Goal: Task Accomplishment & Management: Complete application form

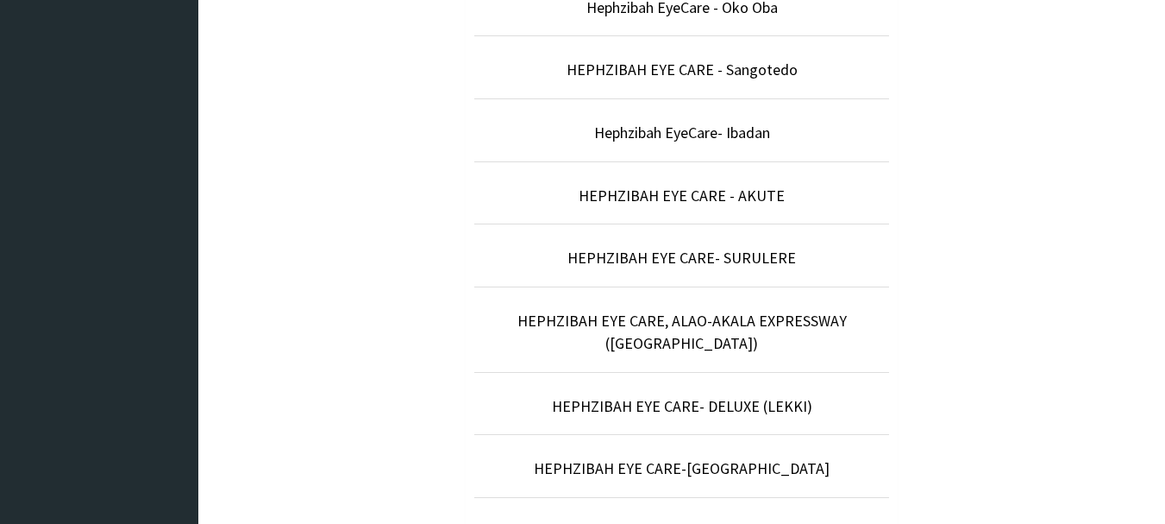
scroll to position [679, 0]
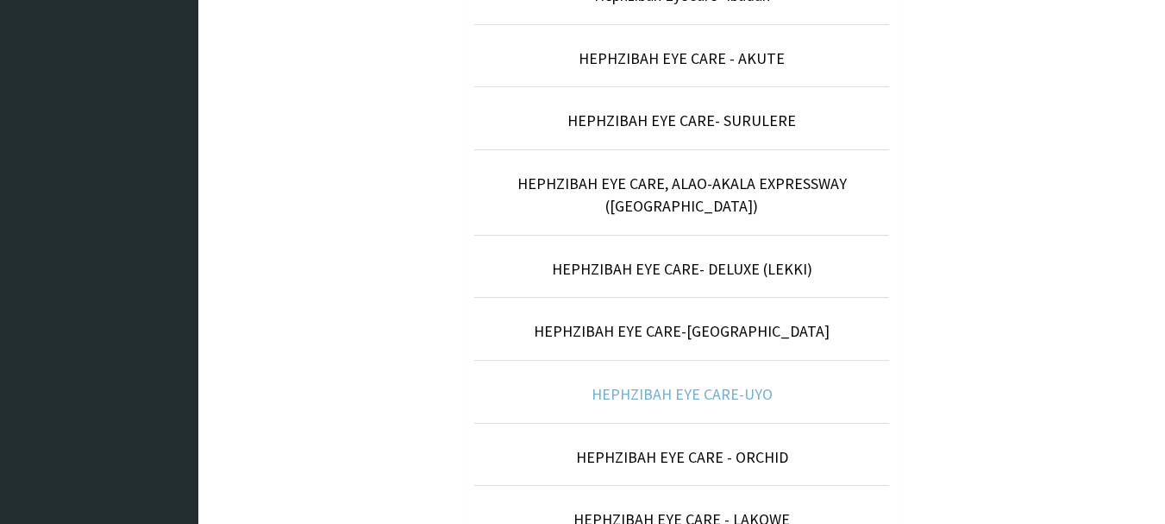
click at [762, 384] on link "HEPHZIBAH EYE CARE-UYO" at bounding box center [682, 394] width 181 height 20
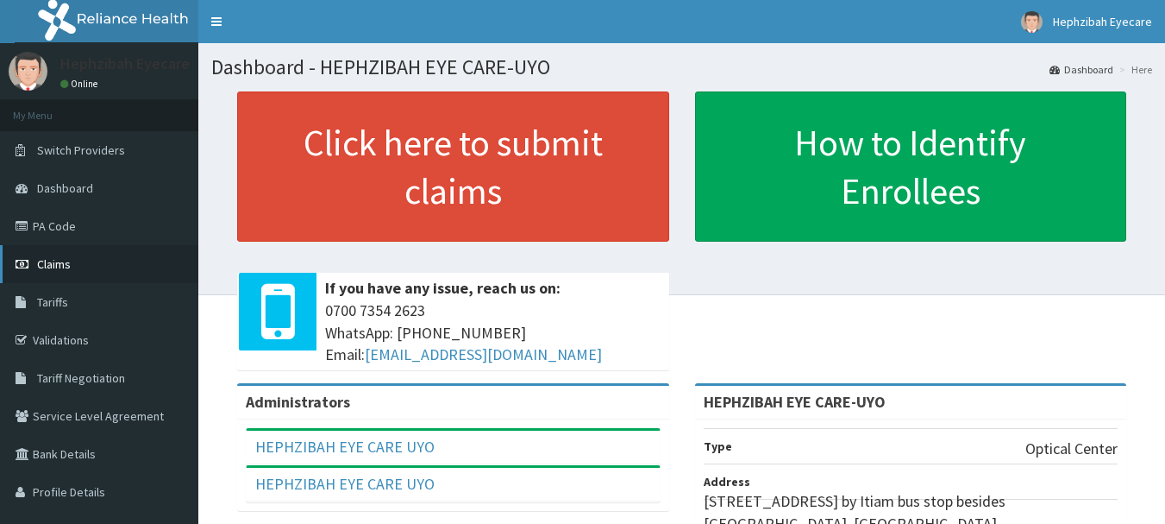
click at [122, 277] on link "Claims" at bounding box center [99, 264] width 198 height 38
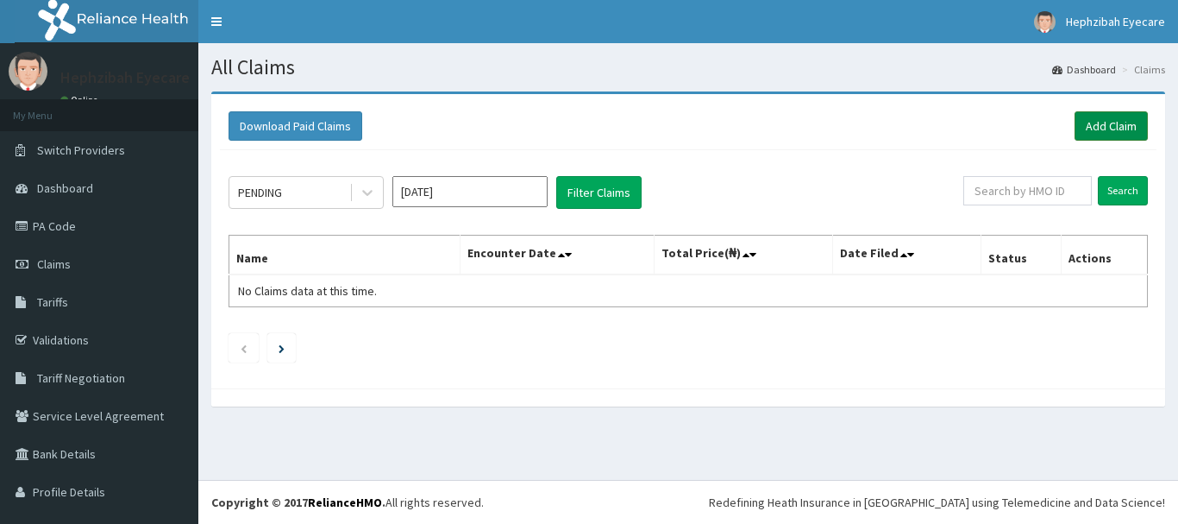
click at [1075, 115] on link "Add Claim" at bounding box center [1111, 125] width 73 height 29
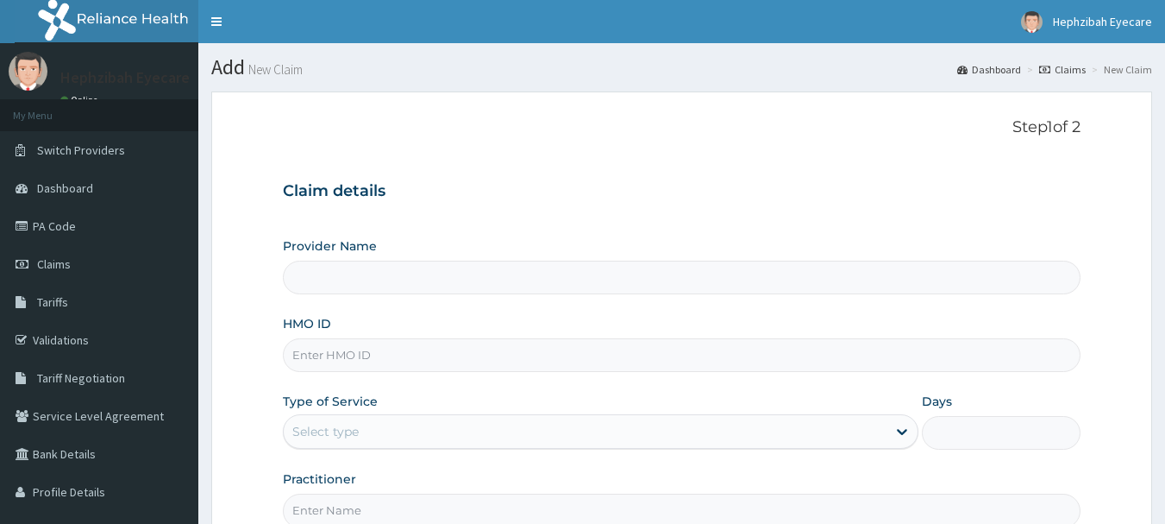
drag, startPoint x: 519, startPoint y: 258, endPoint x: 511, endPoint y: 280, distance: 24.0
click at [511, 280] on div "Provider Name" at bounding box center [682, 265] width 799 height 57
click at [511, 280] on input "Provider Name" at bounding box center [682, 278] width 799 height 34
type input "HEPHZIBAH EYE CARE-UYO"
click at [405, 367] on input "HMO ID" at bounding box center [682, 355] width 799 height 34
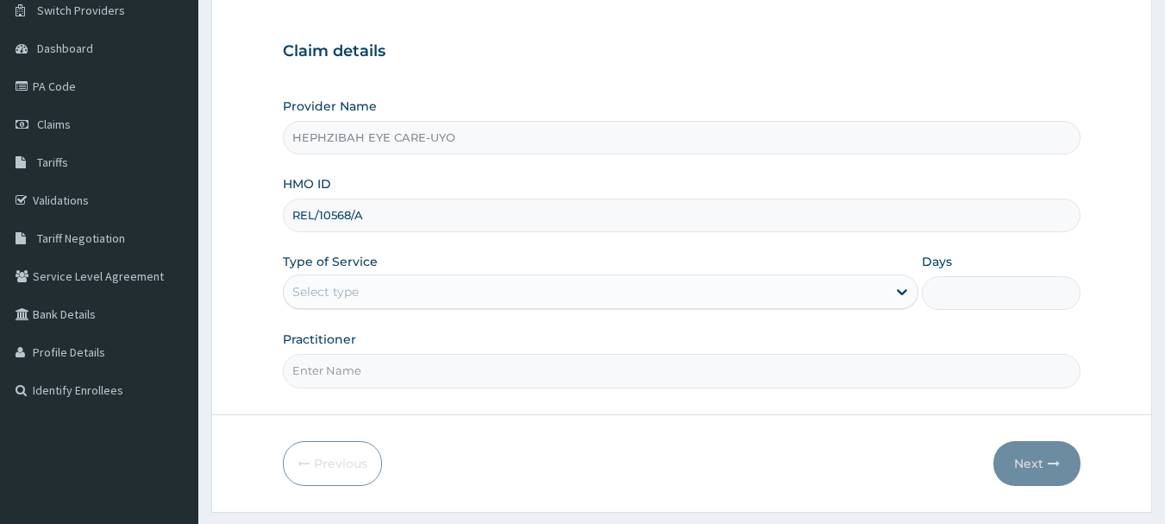
scroll to position [146, 0]
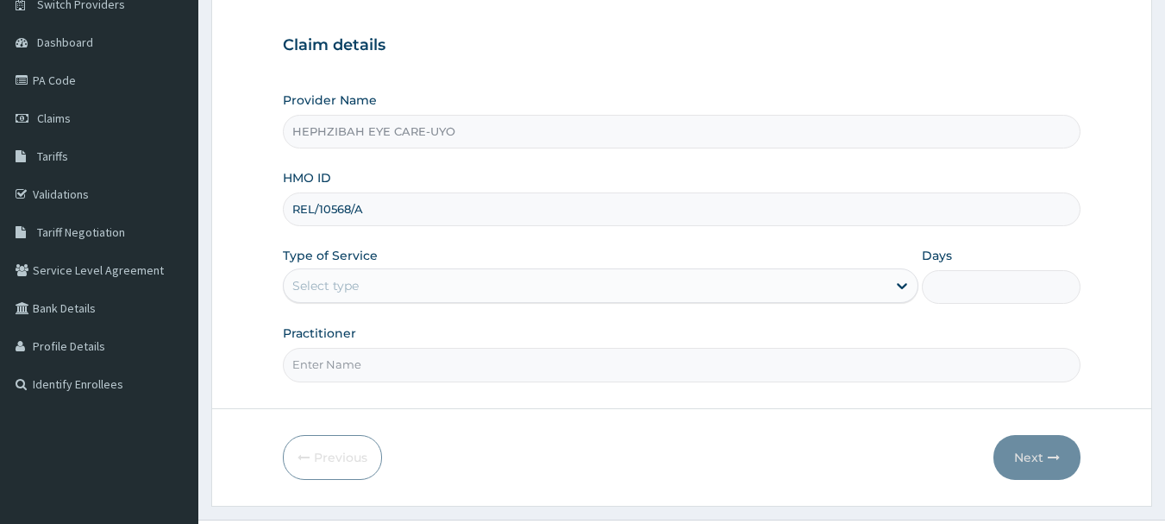
type input "REL/10568/A"
click at [384, 292] on div "Select type" at bounding box center [585, 286] width 603 height 28
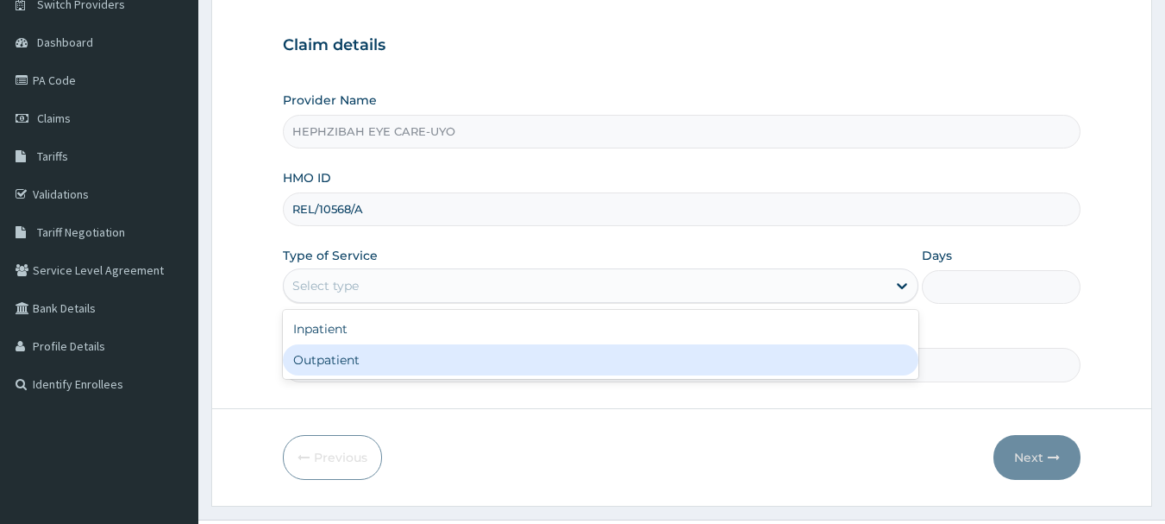
click at [366, 353] on div "Outpatient" at bounding box center [601, 359] width 636 height 31
type input "1"
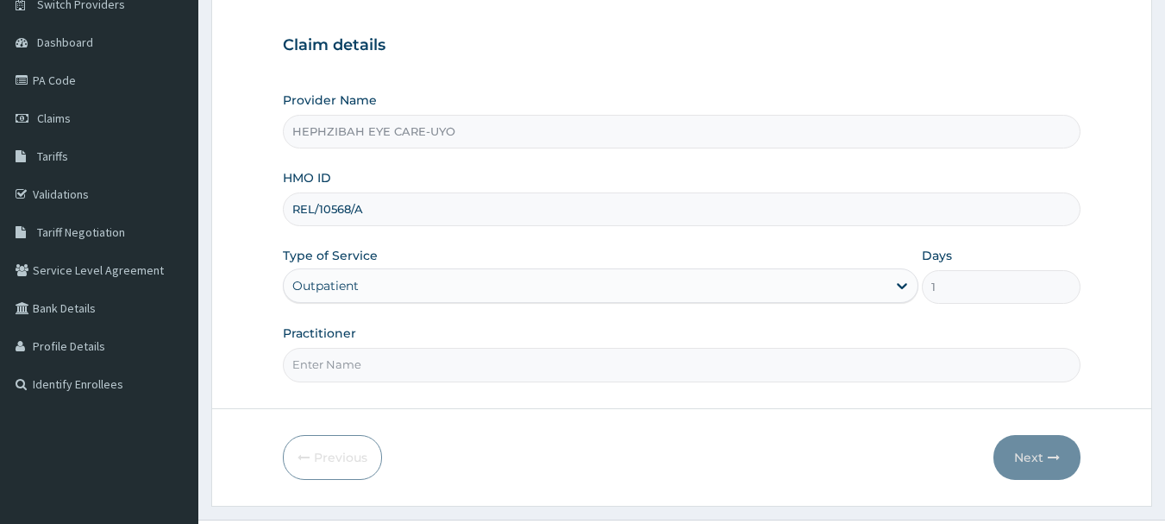
scroll to position [185, 0]
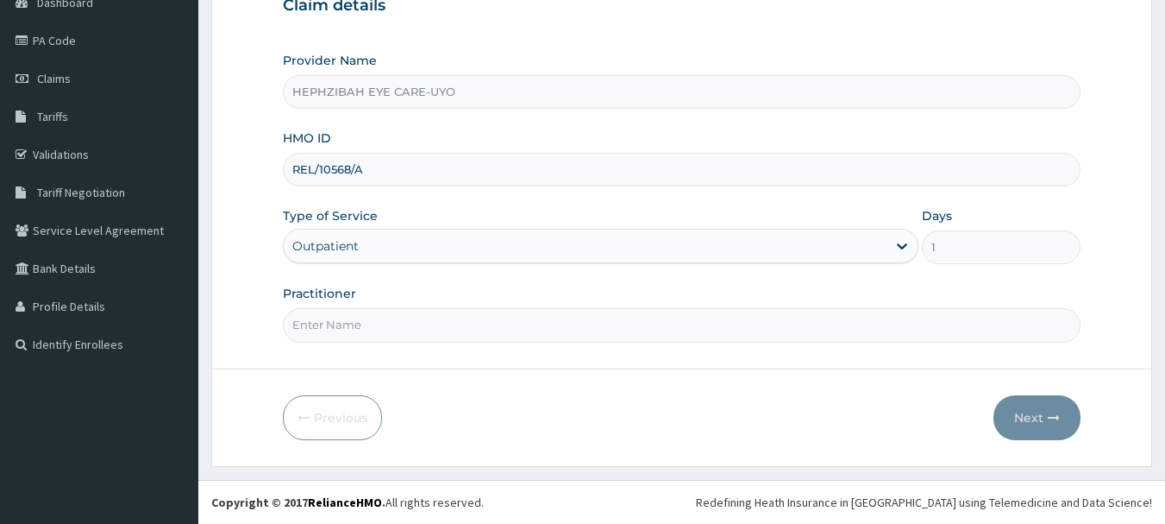
click at [516, 321] on input "Practitioner" at bounding box center [682, 325] width 799 height 34
type input "DR EBUBE"
click at [1048, 424] on button "Next" at bounding box center [1037, 417] width 87 height 45
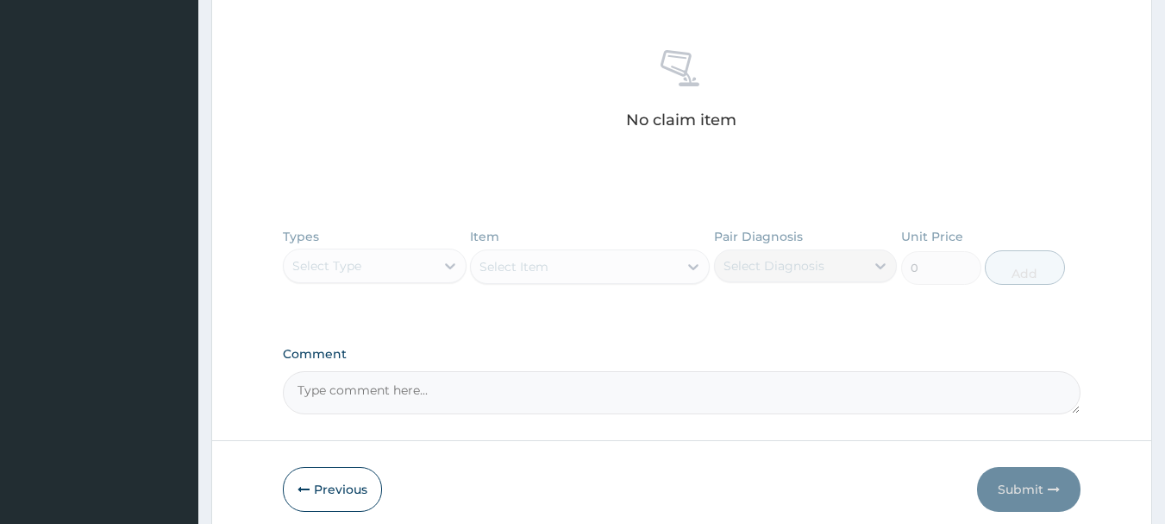
scroll to position [0, 0]
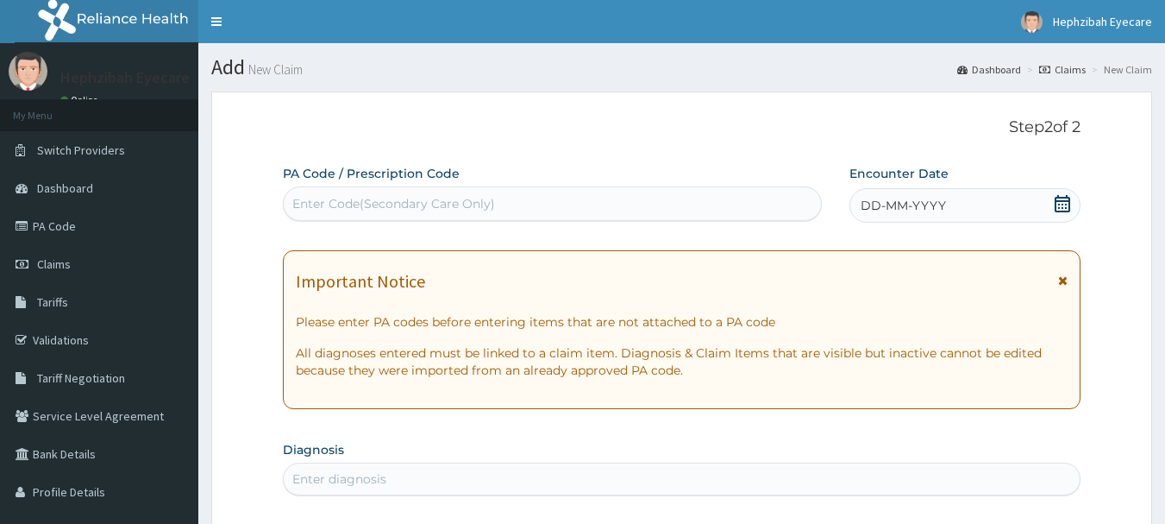
click at [518, 207] on div "Enter Code(Secondary Care Only)" at bounding box center [553, 204] width 538 height 28
click at [928, 207] on span "DD-MM-YYYY" at bounding box center [903, 205] width 85 height 17
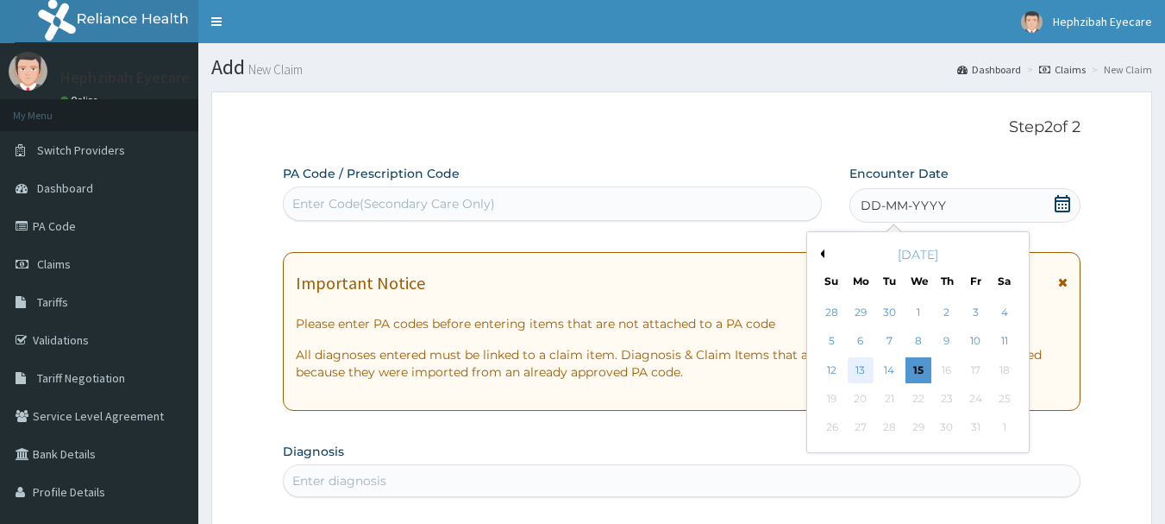
click at [864, 369] on div "13" at bounding box center [861, 370] width 26 height 26
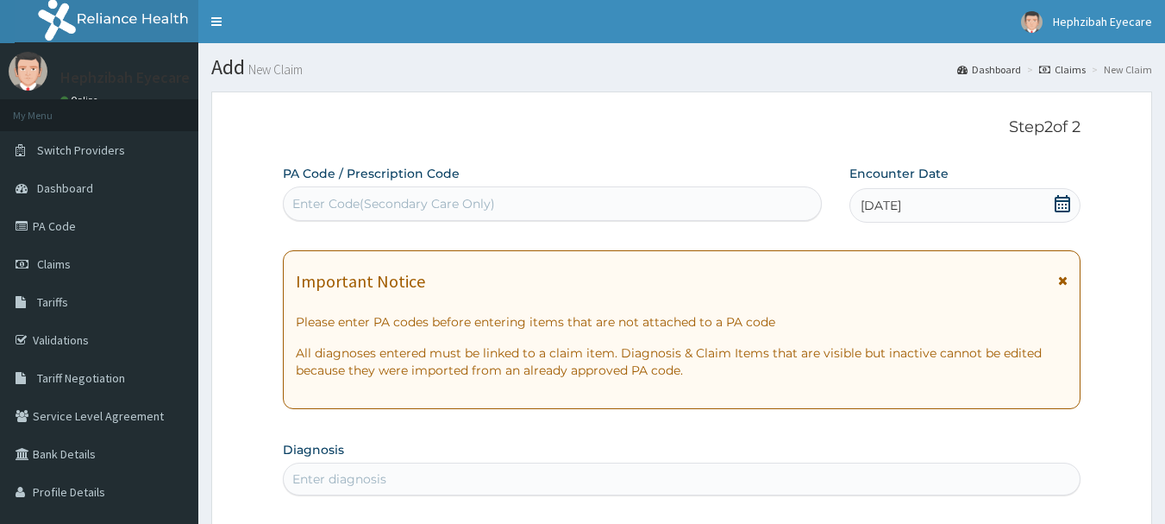
click at [619, 207] on div "Enter Code(Secondary Care Only)" at bounding box center [553, 204] width 538 height 28
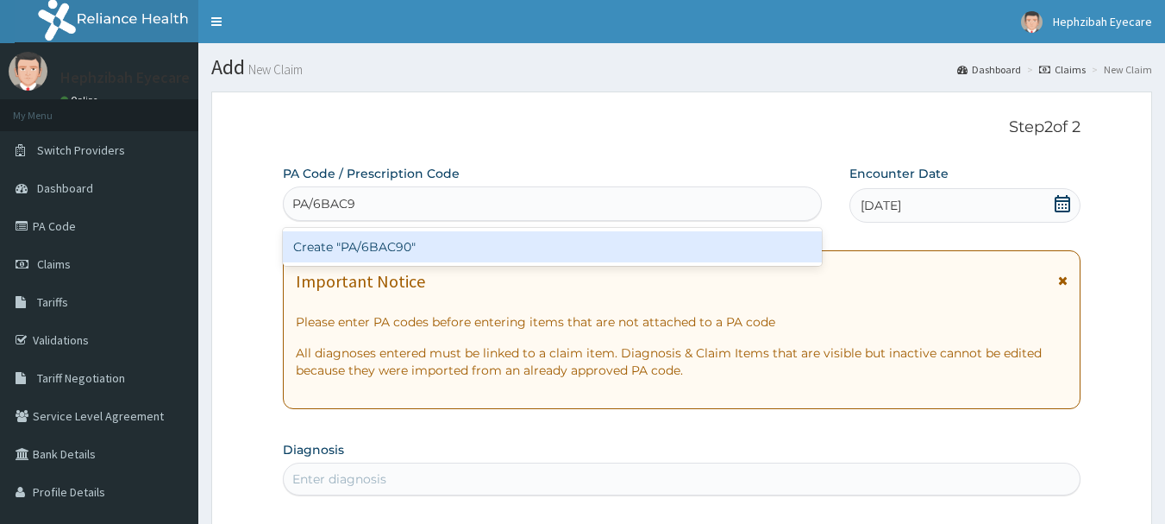
type input "PA/6BAC90"
click at [694, 261] on div "Create "PA/6BAC90"" at bounding box center [553, 246] width 540 height 31
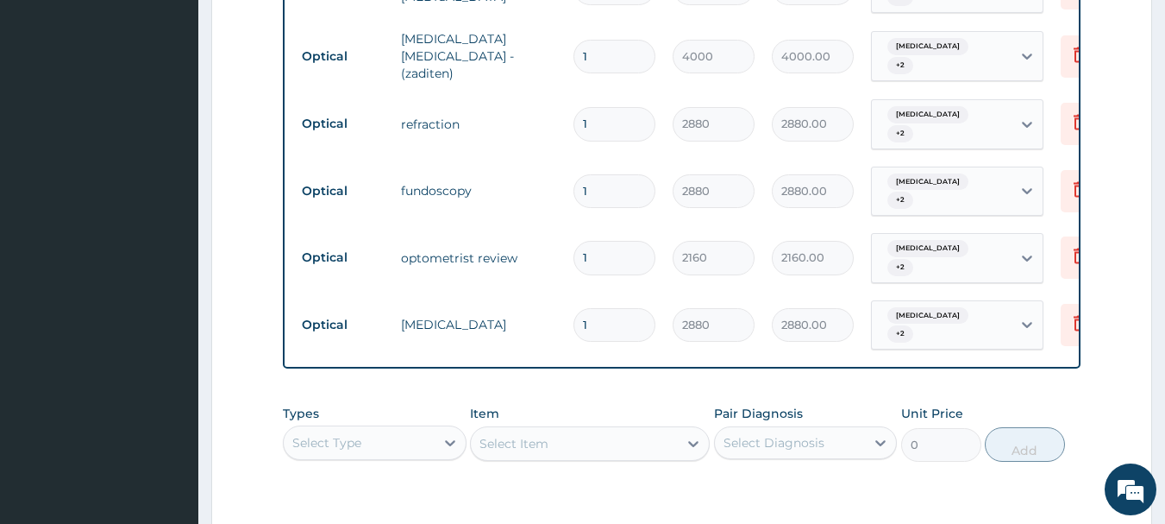
scroll to position [964, 0]
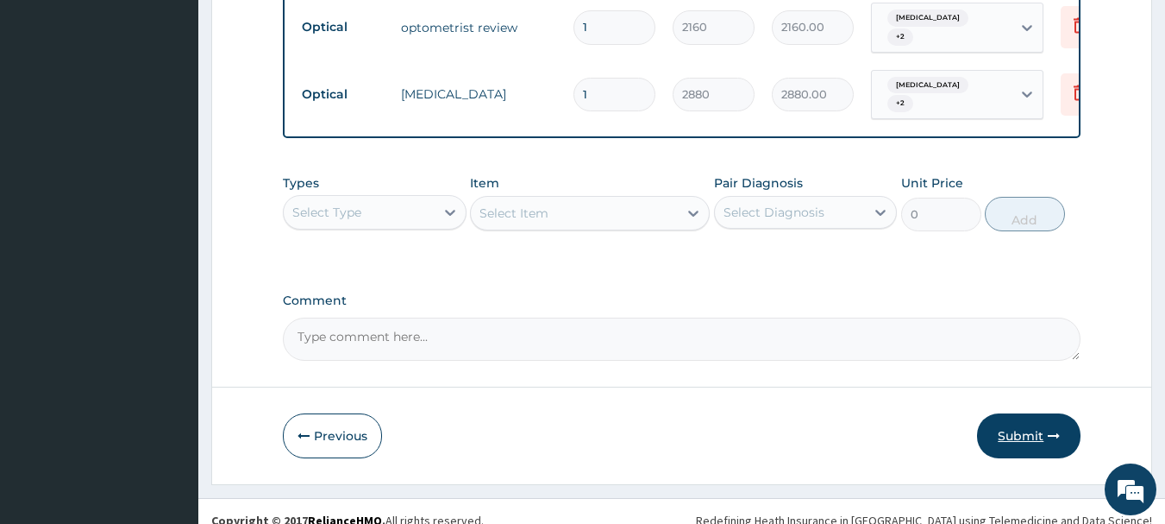
click at [998, 424] on button "Submit" at bounding box center [1029, 435] width 104 height 45
